Goal: Task Accomplishment & Management: Manage account settings

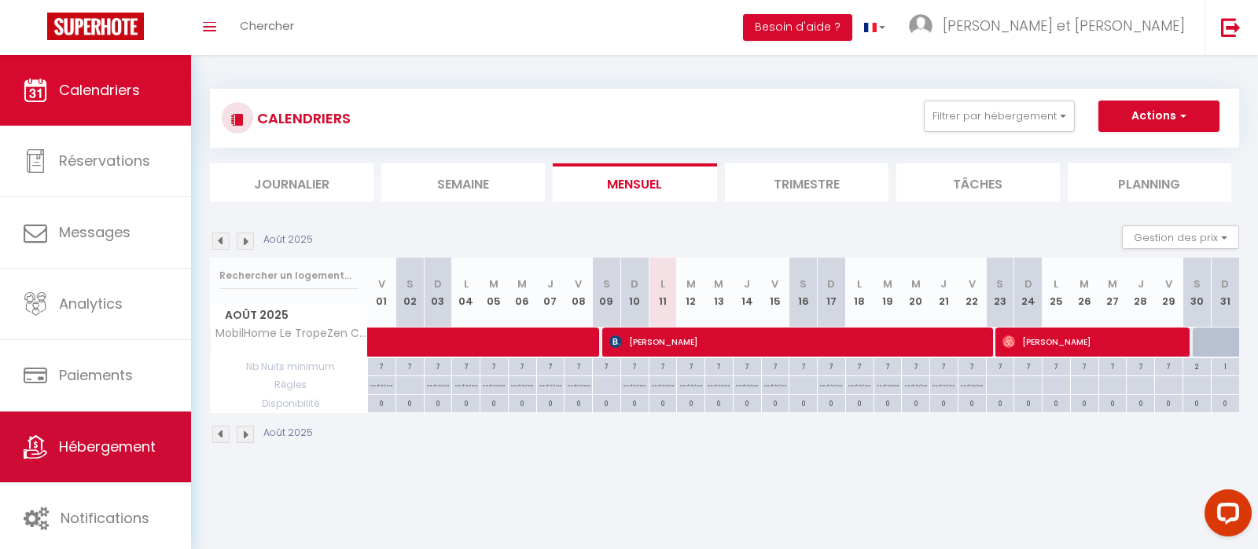
click at [116, 435] on link "Hébergement" at bounding box center [95, 447] width 191 height 71
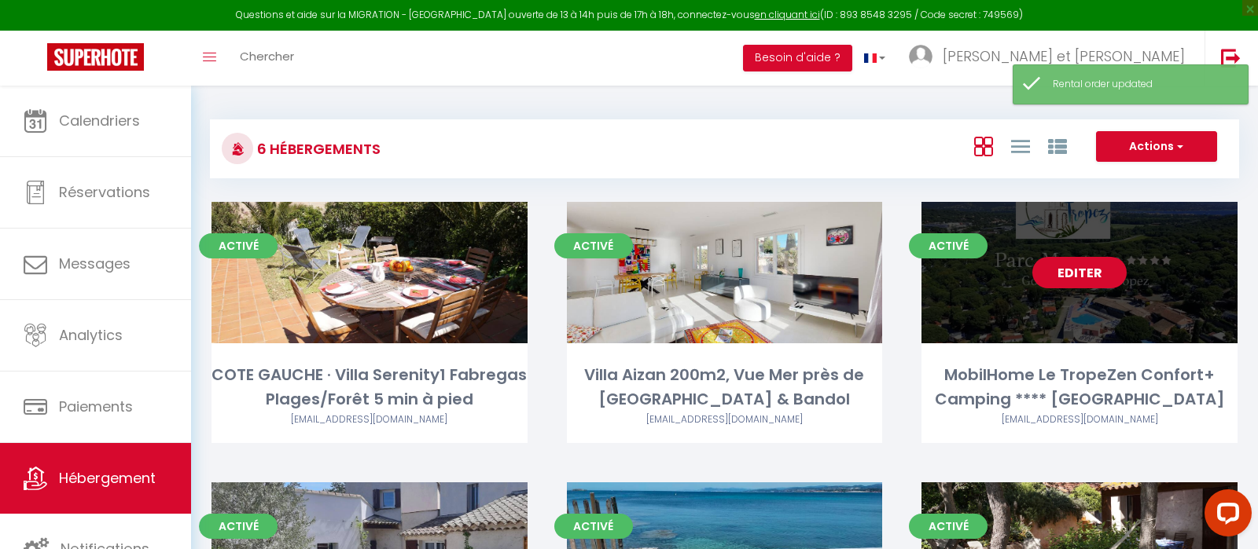
click at [1075, 266] on link "Editer" at bounding box center [1079, 272] width 94 height 31
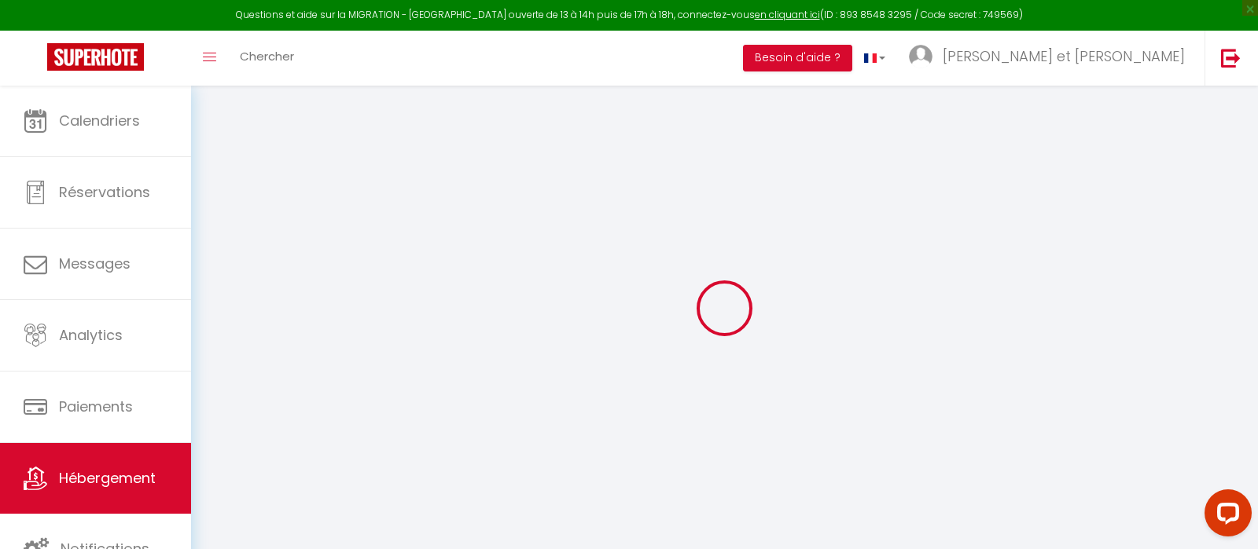
select select "bungalow"
select select "19286"
select select "47149"
select select
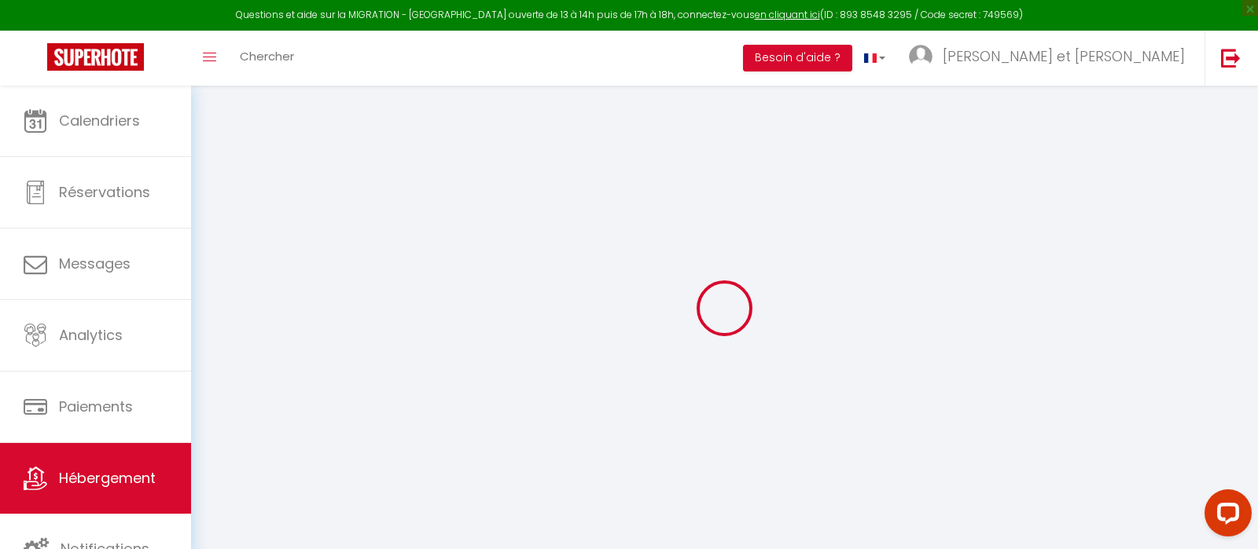
select select
checkbox input "false"
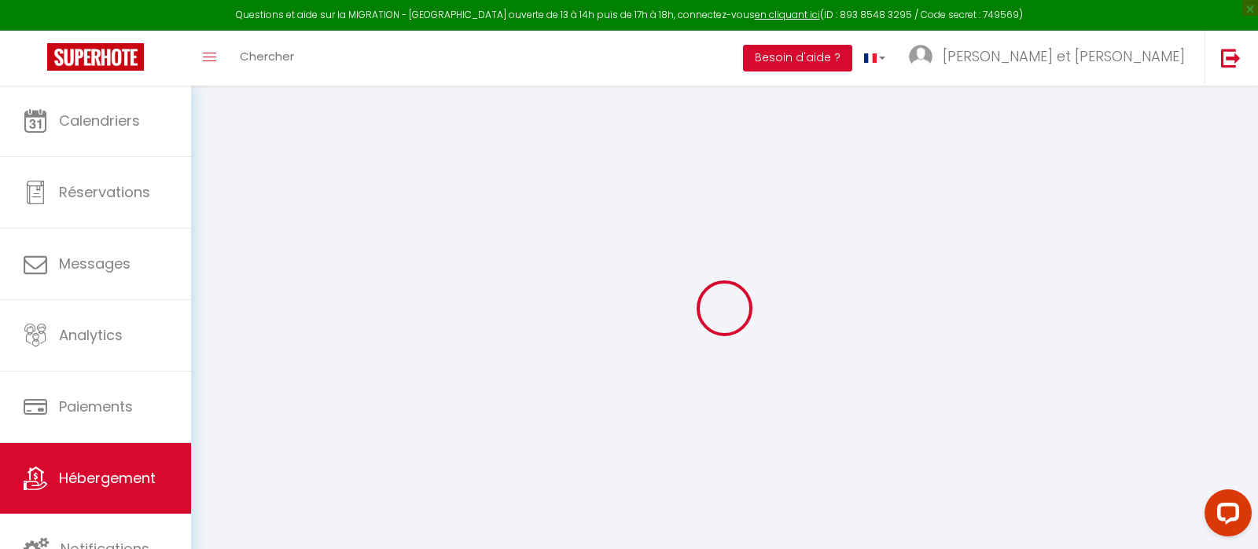
checkbox input "false"
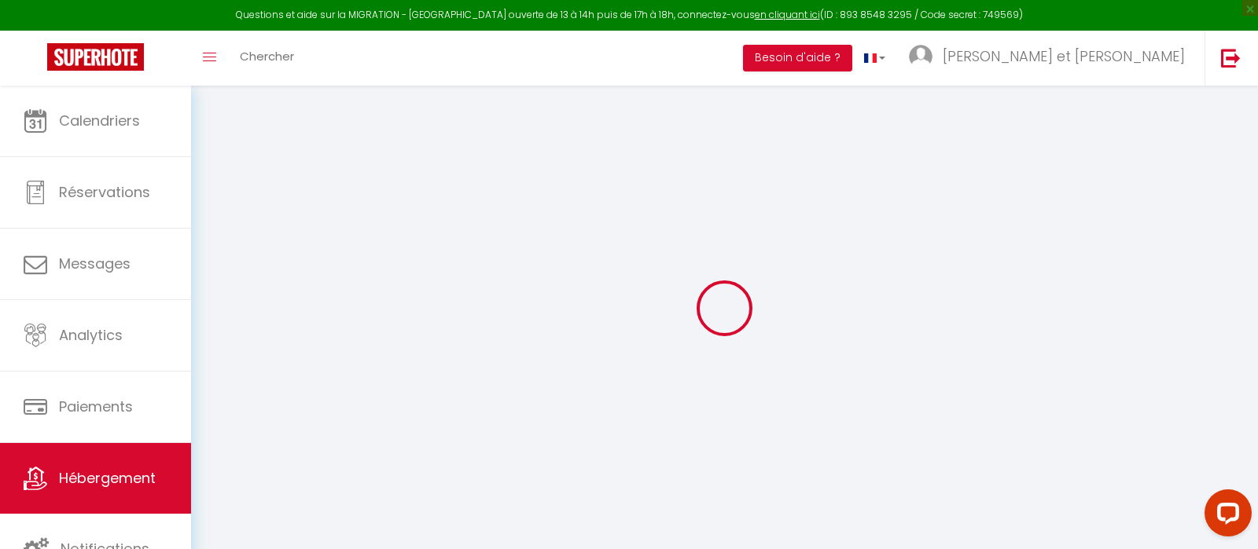
checkbox input "false"
select select "17:00"
select select "01:00"
select select "10:00"
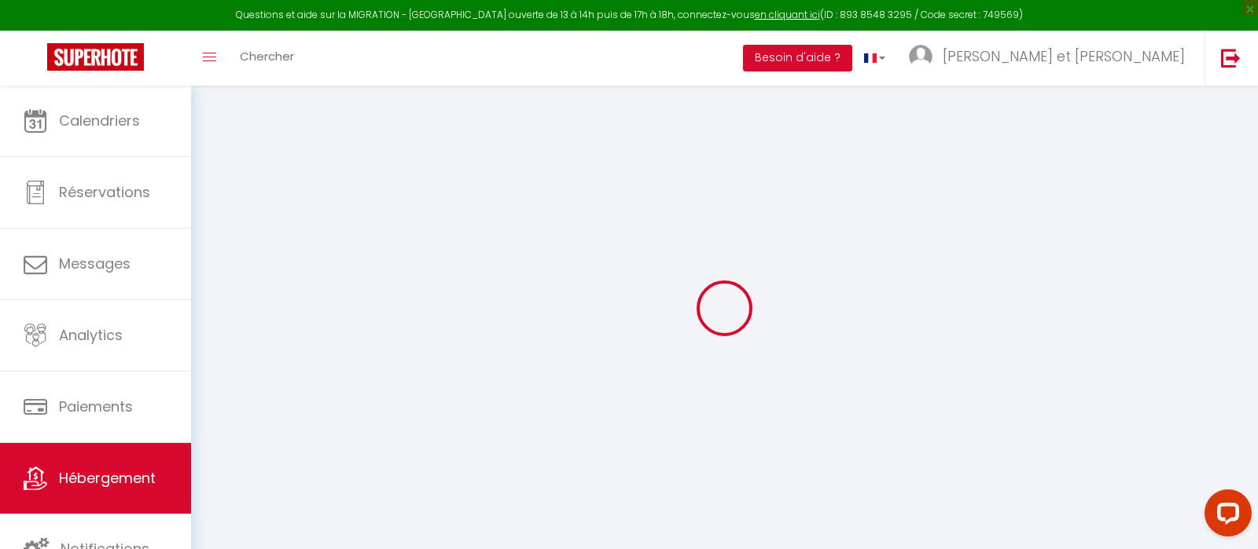
select select "30"
select select "120"
select select "13:00"
checkbox input "false"
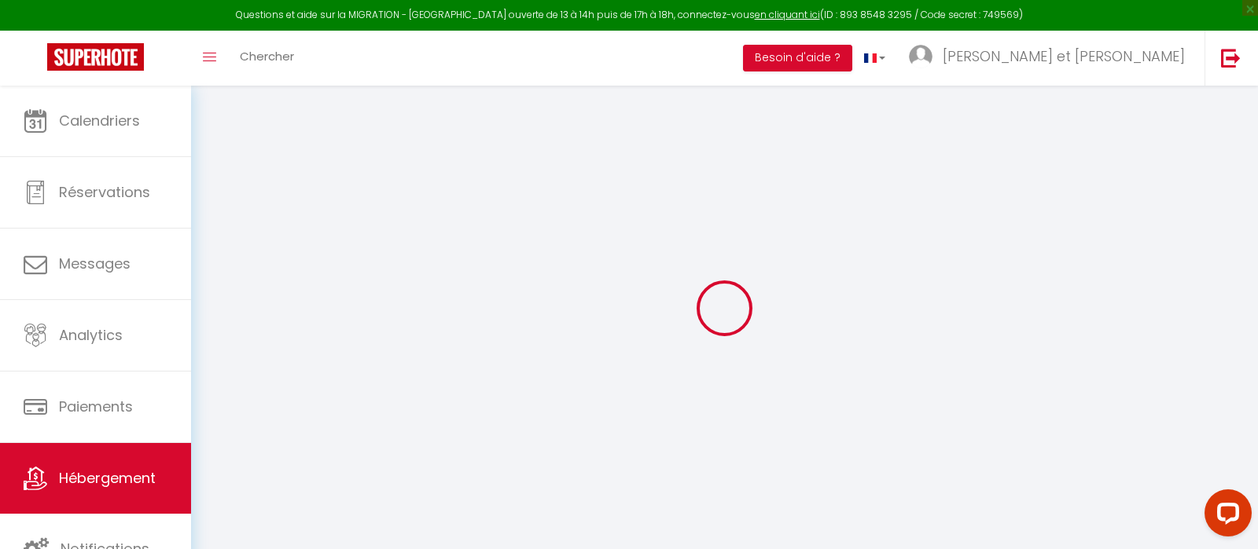
checkbox input "false"
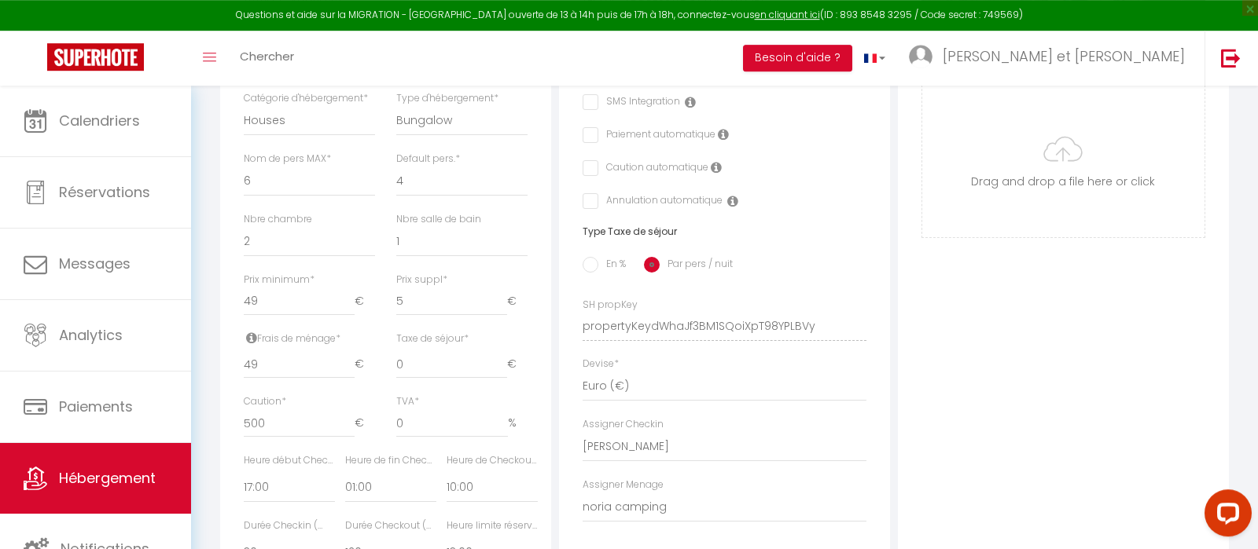
scroll to position [506, 0]
